Goal: Information Seeking & Learning: Learn about a topic

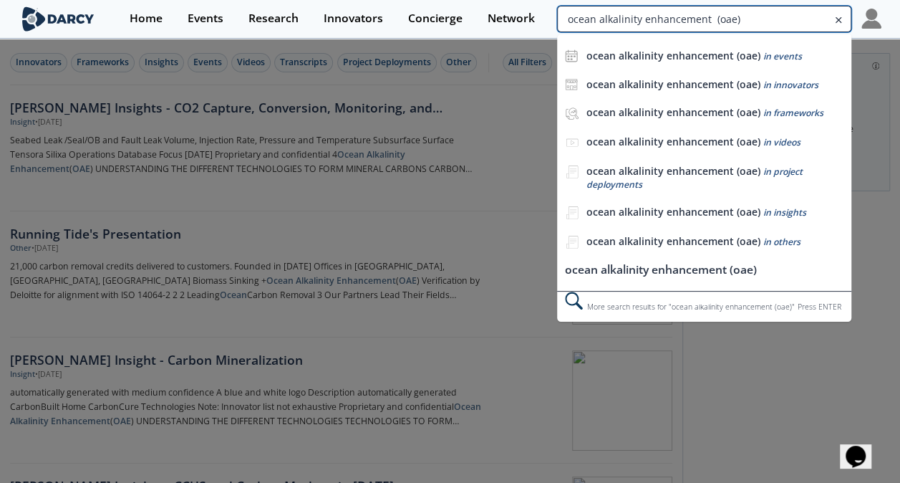
drag, startPoint x: 826, startPoint y: 23, endPoint x: 895, endPoint y: 22, distance: 69.5
click at [895, 22] on section "Home Events Research Innovators Concierge Network ocean alkalinity enhancement …" at bounding box center [450, 19] width 900 height 39
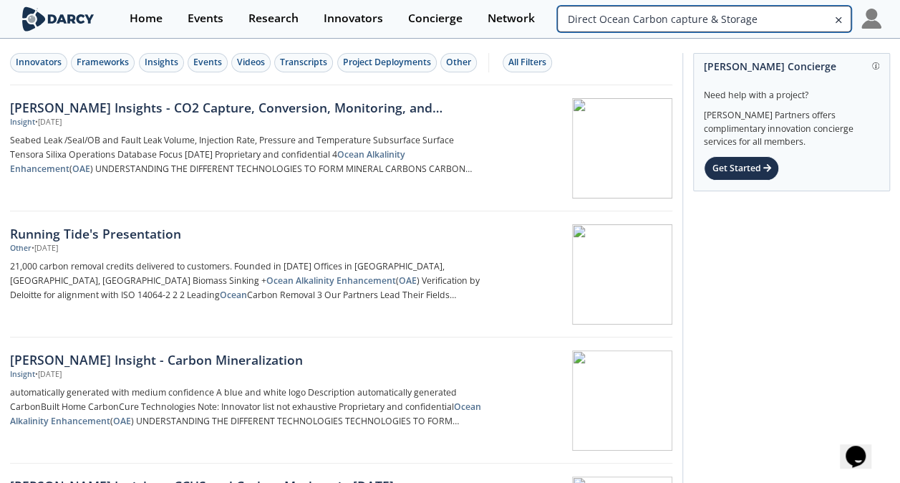
type input "Direct Ocean Carbon capture & Storage"
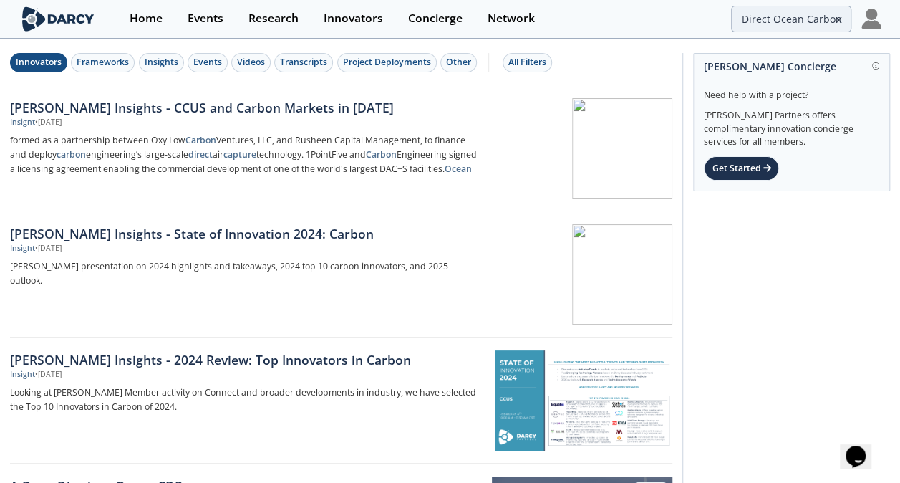
click at [24, 59] on div "Innovators" at bounding box center [39, 62] width 46 height 13
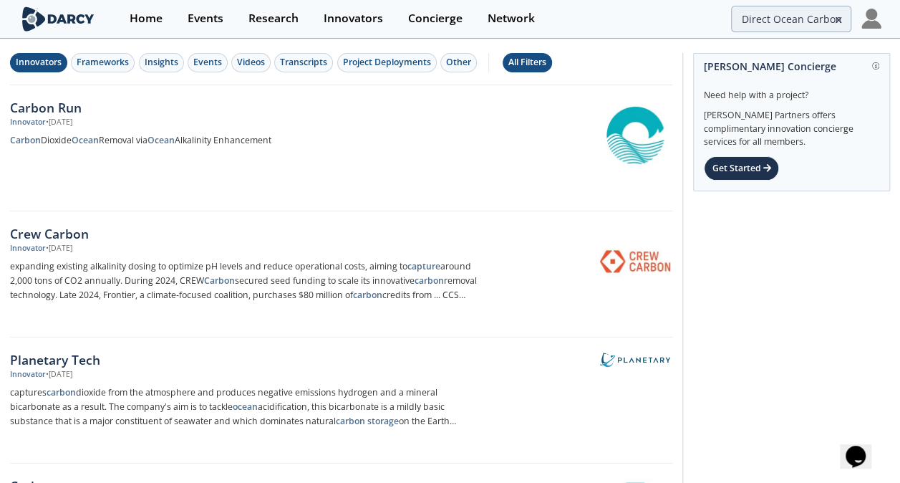
click at [510, 56] on div "All Filters" at bounding box center [528, 62] width 38 height 13
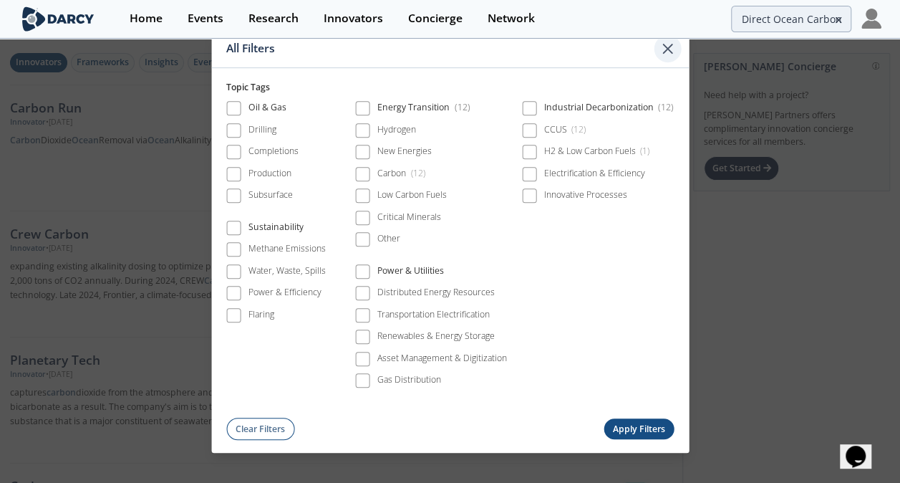
click at [665, 52] on icon at bounding box center [668, 48] width 9 height 9
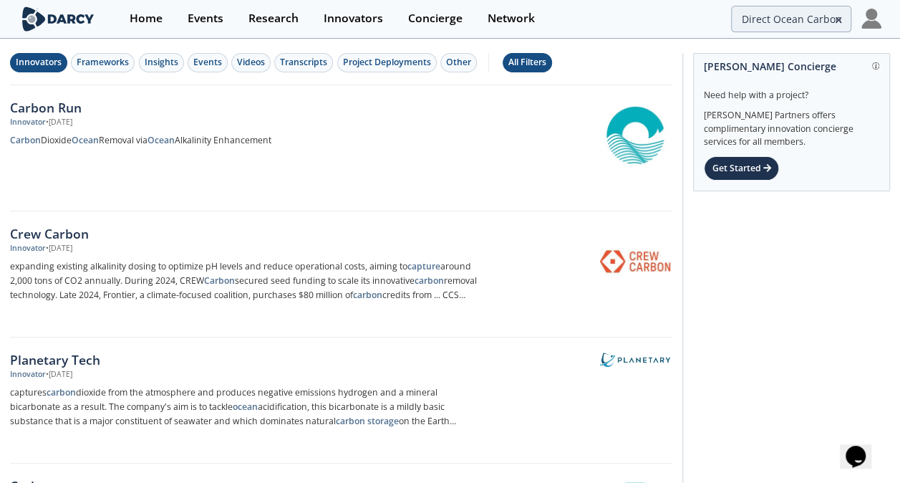
click at [527, 67] on div "All Filters" at bounding box center [528, 62] width 38 height 13
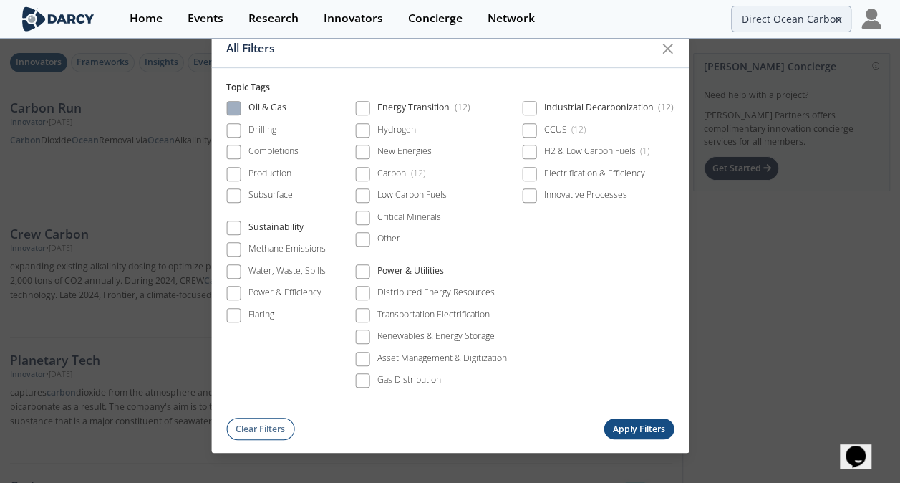
click at [237, 109] on span at bounding box center [234, 109] width 10 height 10
click at [228, 225] on span at bounding box center [233, 228] width 14 height 14
click at [238, 118] on label "Oil & Gas" at bounding box center [276, 108] width 100 height 19
click at [665, 49] on icon at bounding box center [668, 48] width 17 height 17
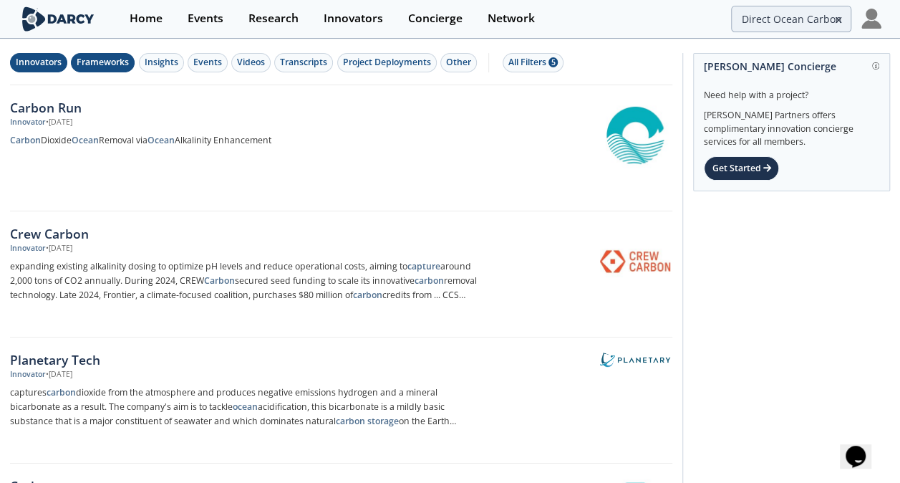
click at [104, 53] on button "Frameworks" at bounding box center [103, 62] width 64 height 19
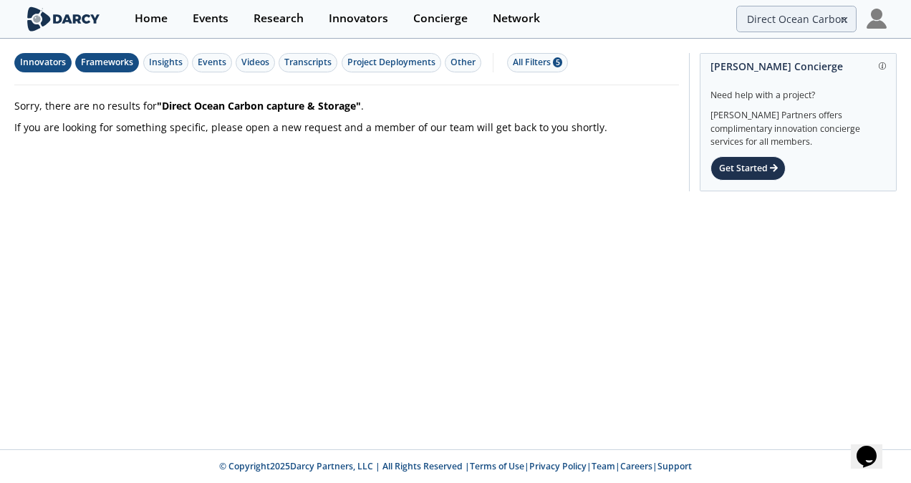
click at [52, 60] on div "Innovators" at bounding box center [43, 62] width 46 height 13
click at [168, 64] on div "Insights" at bounding box center [166, 62] width 34 height 13
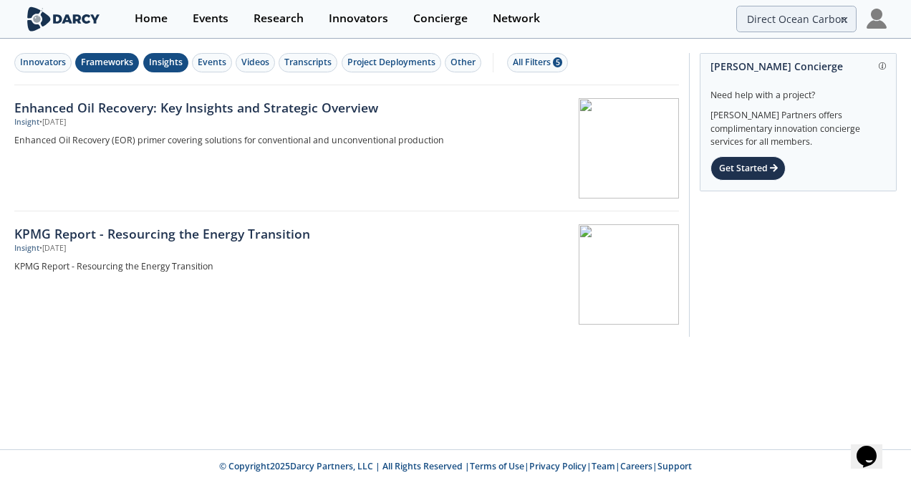
click at [90, 59] on div "Frameworks" at bounding box center [107, 62] width 52 height 13
click at [209, 61] on div "Events" at bounding box center [212, 62] width 29 height 13
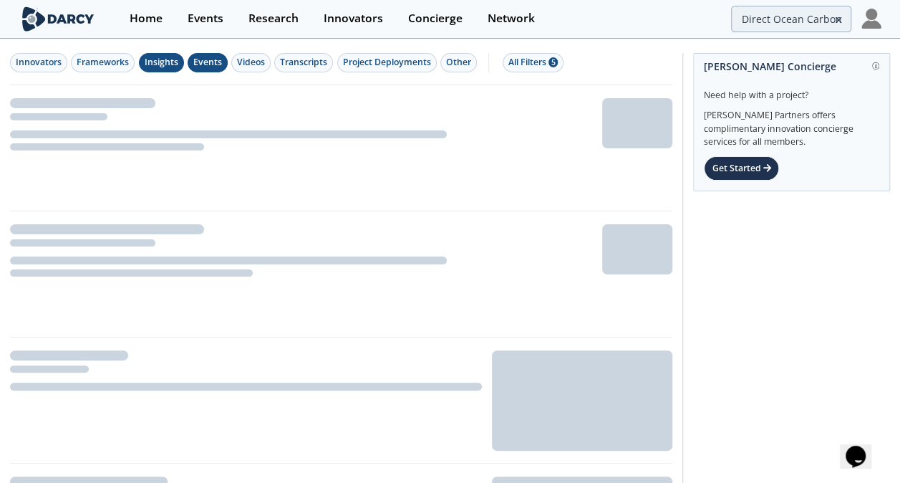
click at [145, 63] on div "Insights" at bounding box center [162, 62] width 34 height 13
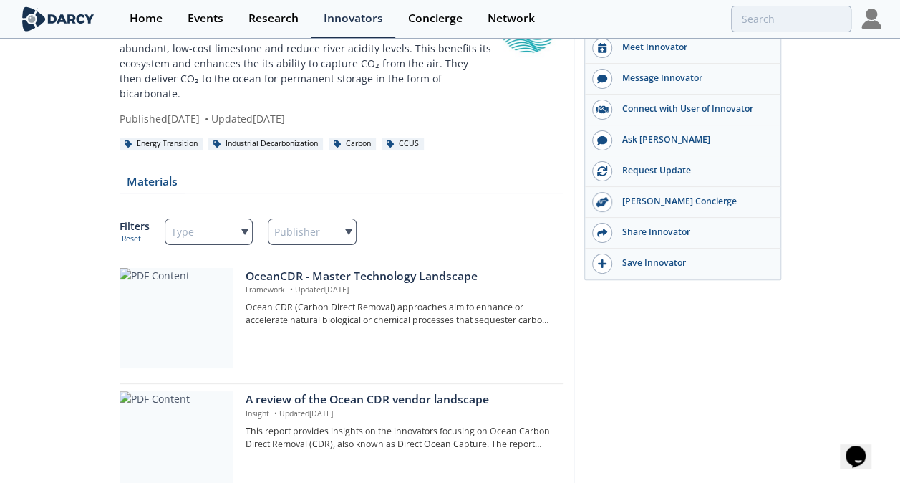
scroll to position [143, 0]
